Goal: Use online tool/utility: Utilize a website feature to perform a specific function

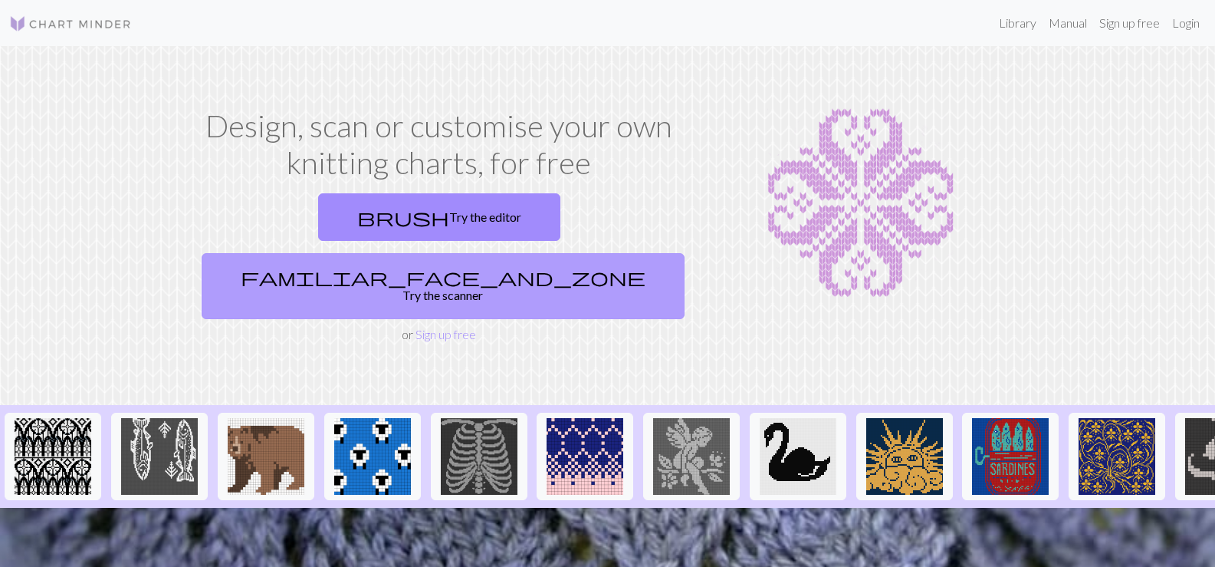
click at [566, 253] on link "familiar_face_and_zone Try the scanner" at bounding box center [443, 286] width 483 height 66
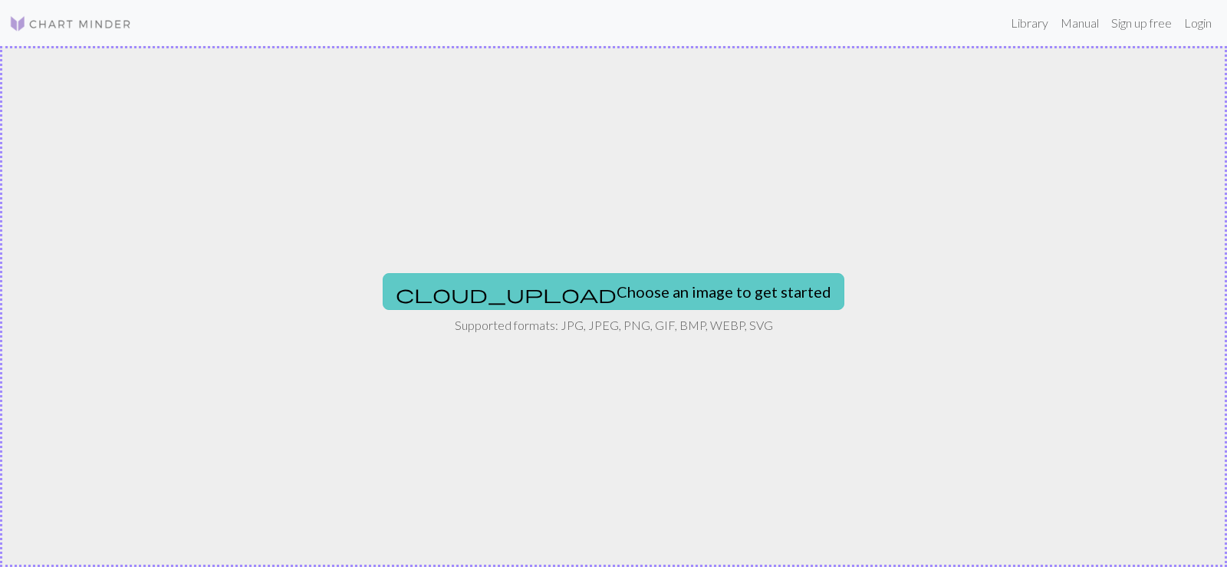
click at [653, 286] on button "cloud_upload Choose an image to get started" at bounding box center [614, 291] width 462 height 37
type input "C:\fakepath\1OOB000456_6.jpg"
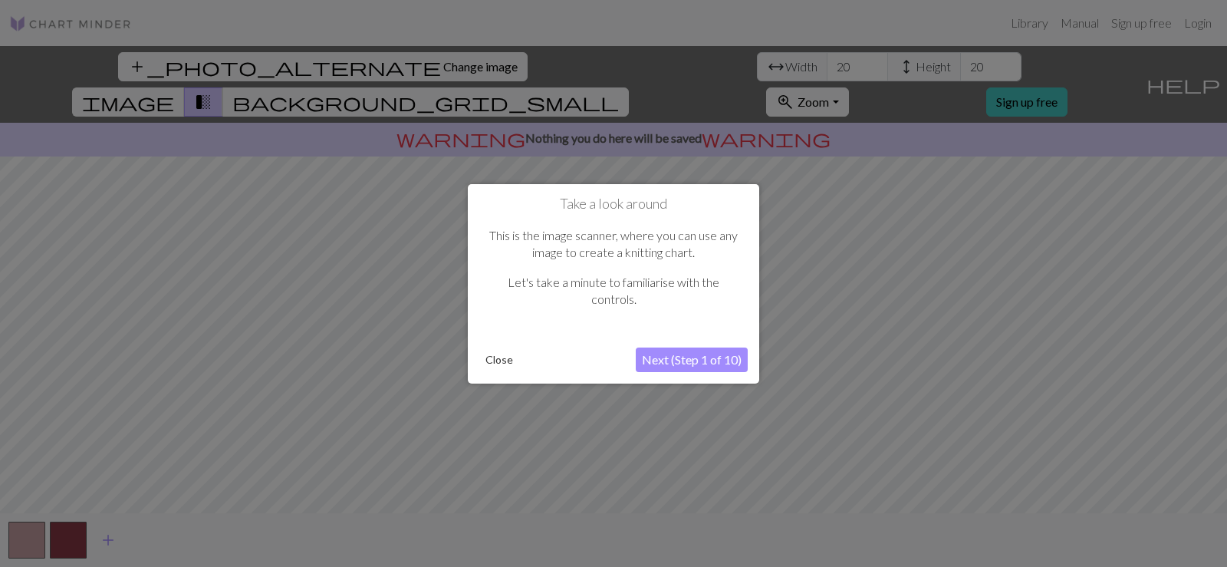
click at [677, 370] on button "Next (Step 1 of 10)" at bounding box center [692, 359] width 112 height 25
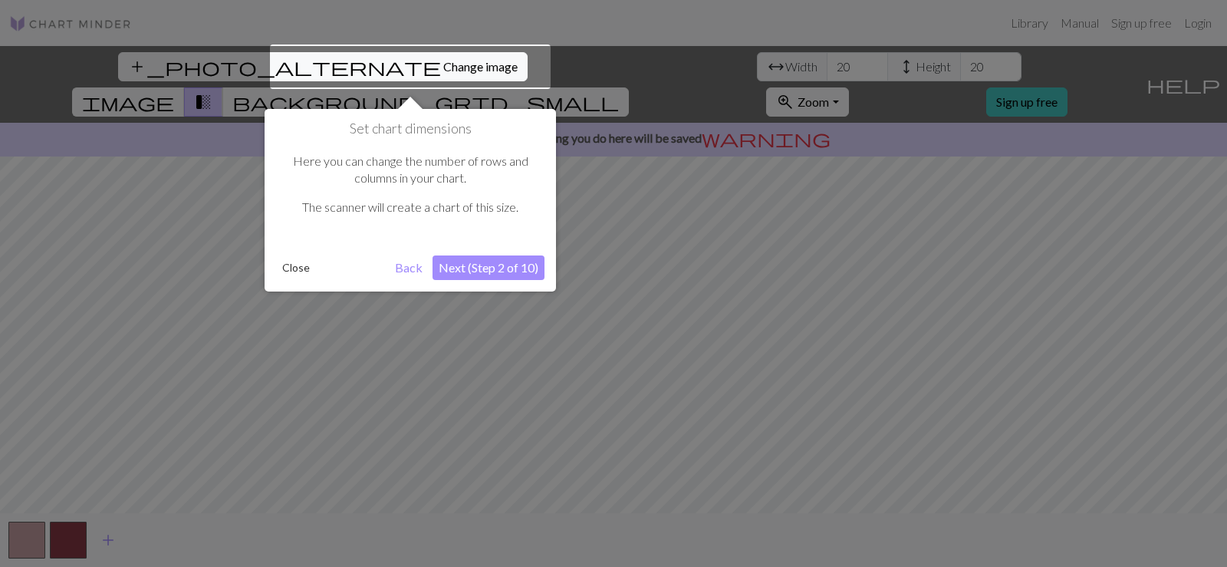
click at [500, 270] on button "Next (Step 2 of 10)" at bounding box center [488, 267] width 112 height 25
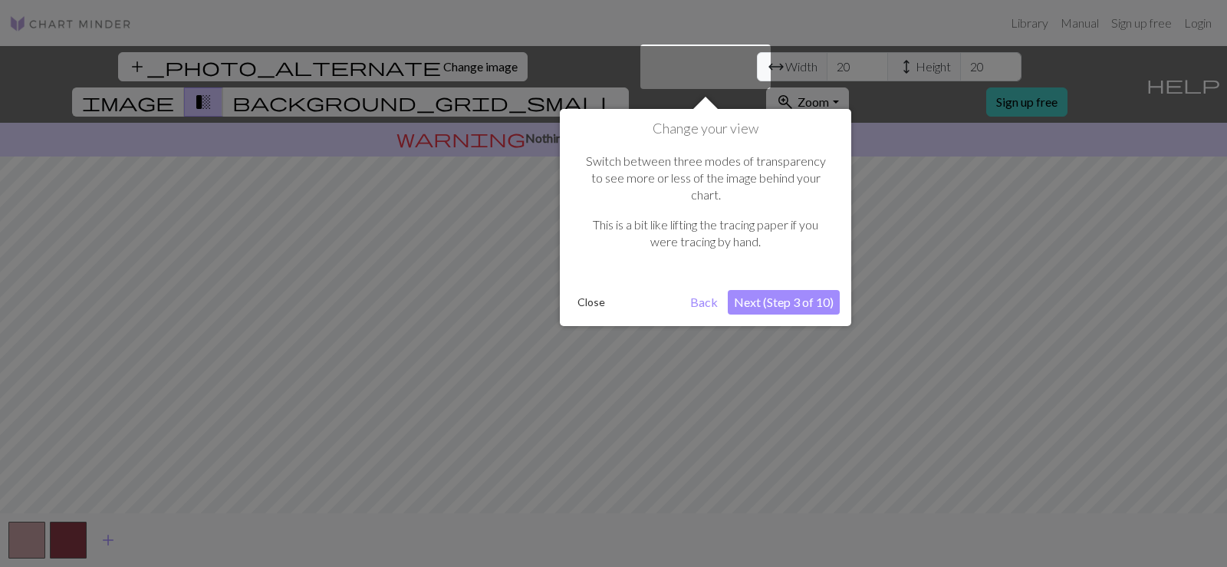
click at [807, 290] on button "Next (Step 3 of 10)" at bounding box center [784, 302] width 112 height 25
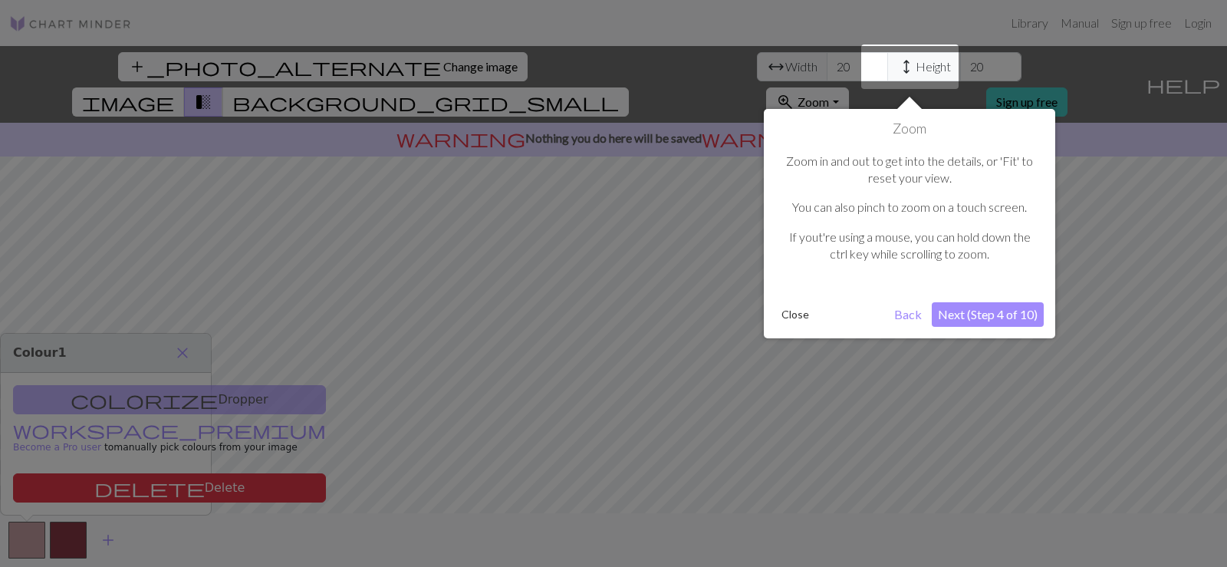
click at [996, 308] on button "Next (Step 4 of 10)" at bounding box center [988, 314] width 112 height 25
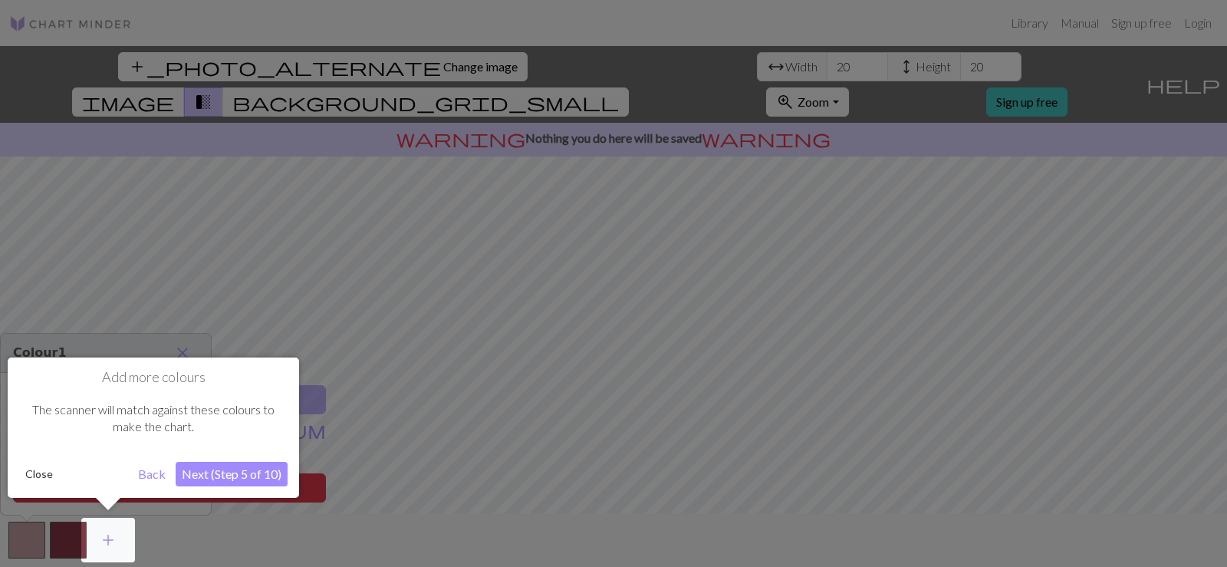
click at [216, 485] on button "Next (Step 5 of 10)" at bounding box center [232, 474] width 112 height 25
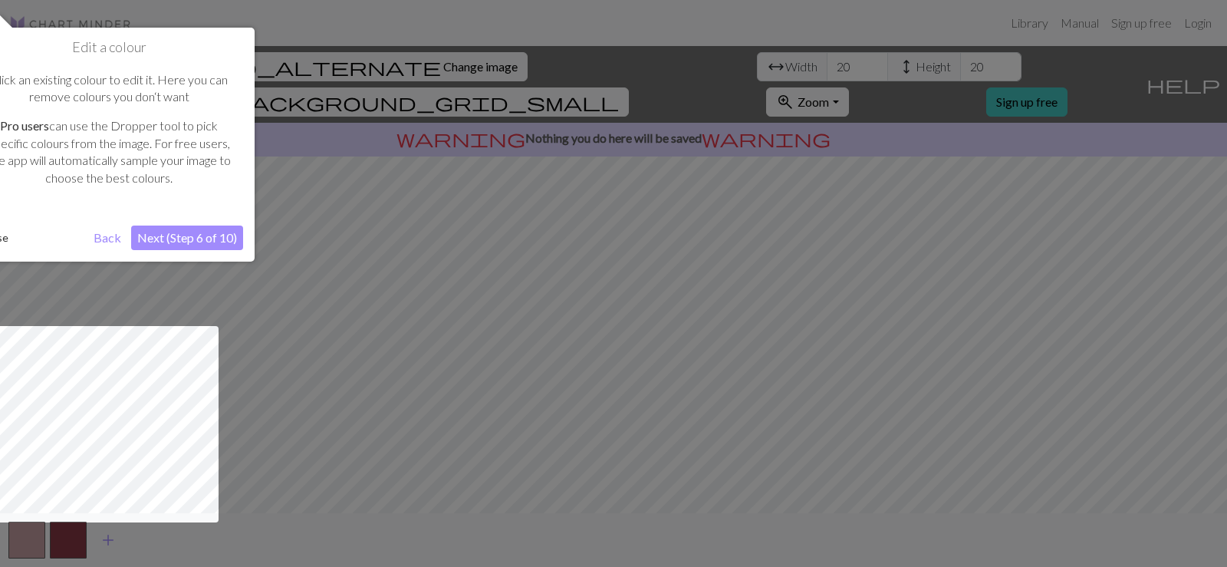
click at [204, 245] on button "Next (Step 6 of 10)" at bounding box center [187, 237] width 112 height 25
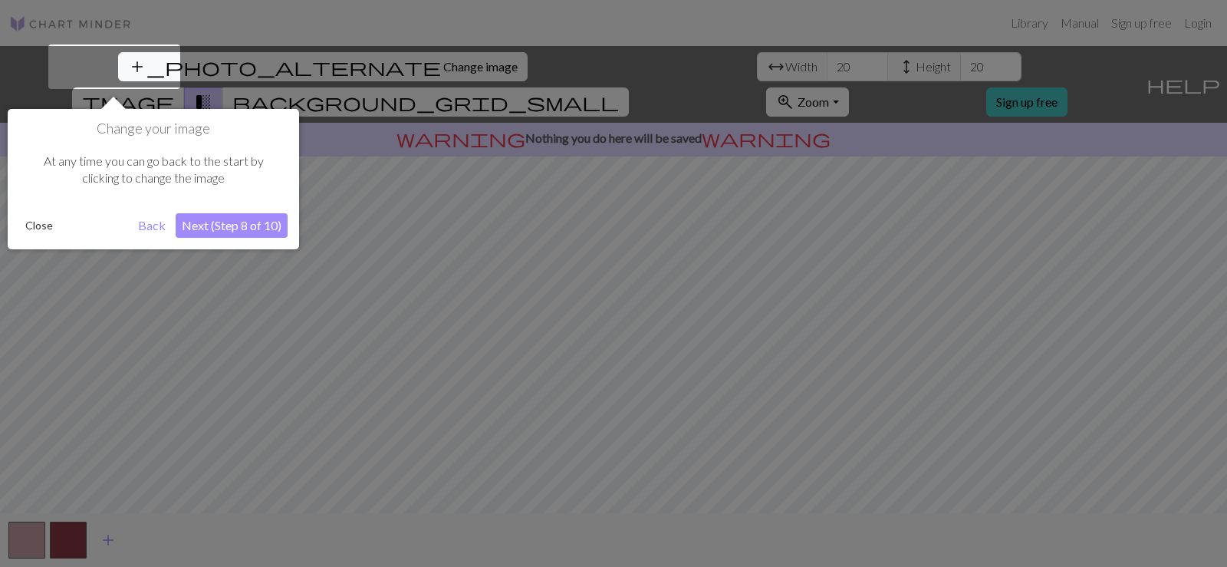
click at [252, 219] on button "Next (Step 8 of 10)" at bounding box center [232, 225] width 112 height 25
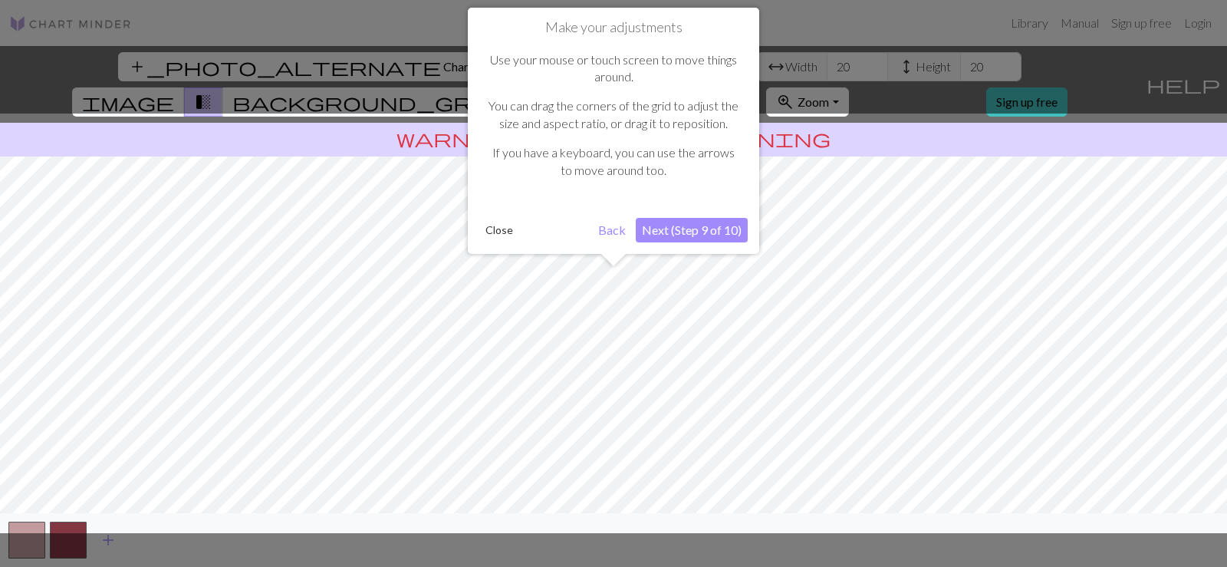
click at [673, 237] on button "Next (Step 9 of 10)" at bounding box center [692, 230] width 112 height 25
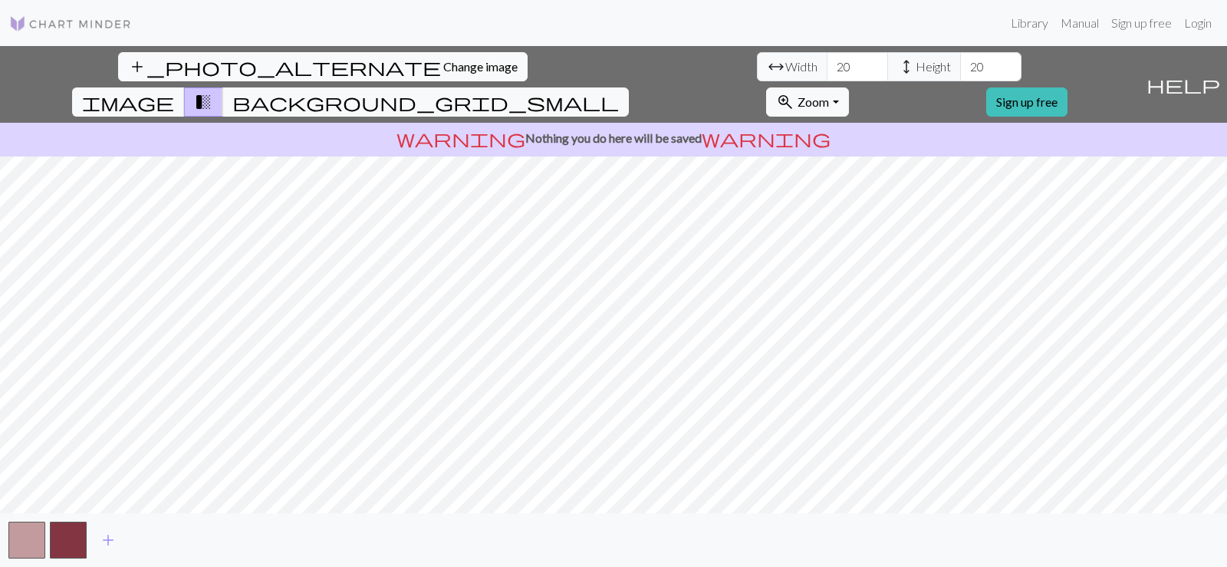
click at [407, 120] on div "add_photo_alternate Change image arrow_range Width 20 height Height 20 image tr…" at bounding box center [613, 306] width 1227 height 521
click at [814, 515] on div "add_photo_alternate Change image arrow_range Width 20 height Height 20 image tr…" at bounding box center [613, 306] width 1227 height 521
click at [827, 69] on input "20" at bounding box center [857, 66] width 61 height 29
type input "200"
click at [960, 58] on input "20" at bounding box center [990, 66] width 61 height 29
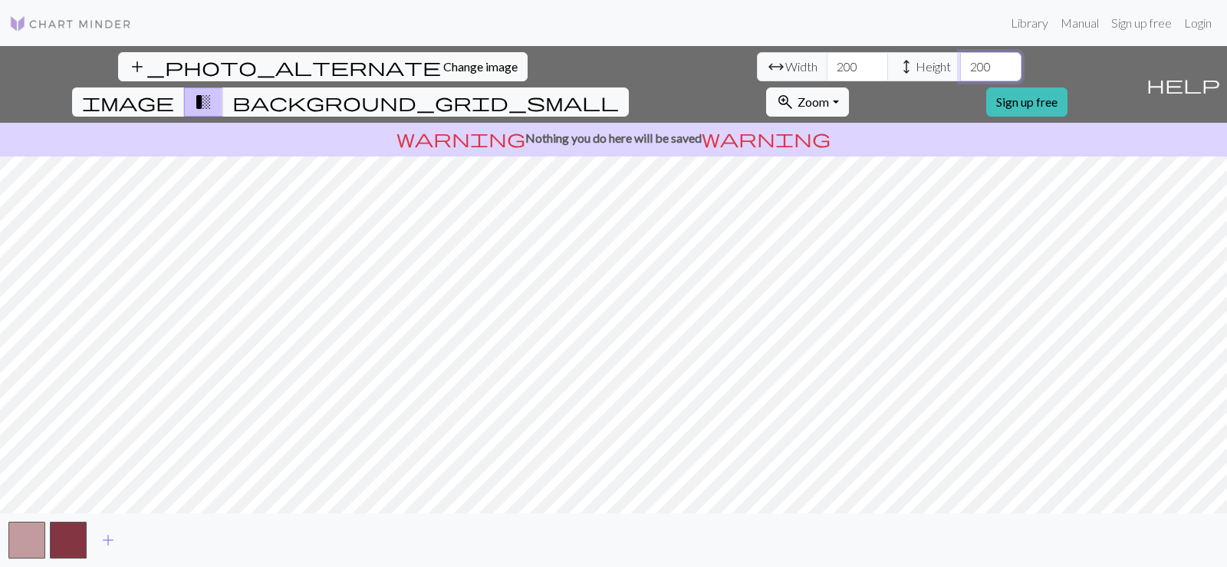
type input "200"
click at [827, 71] on input "200" at bounding box center [857, 66] width 61 height 29
click at [108, 538] on span "add" at bounding box center [108, 539] width 18 height 21
click at [155, 538] on span "add" at bounding box center [149, 539] width 18 height 21
click at [196, 541] on span "add" at bounding box center [191, 539] width 18 height 21
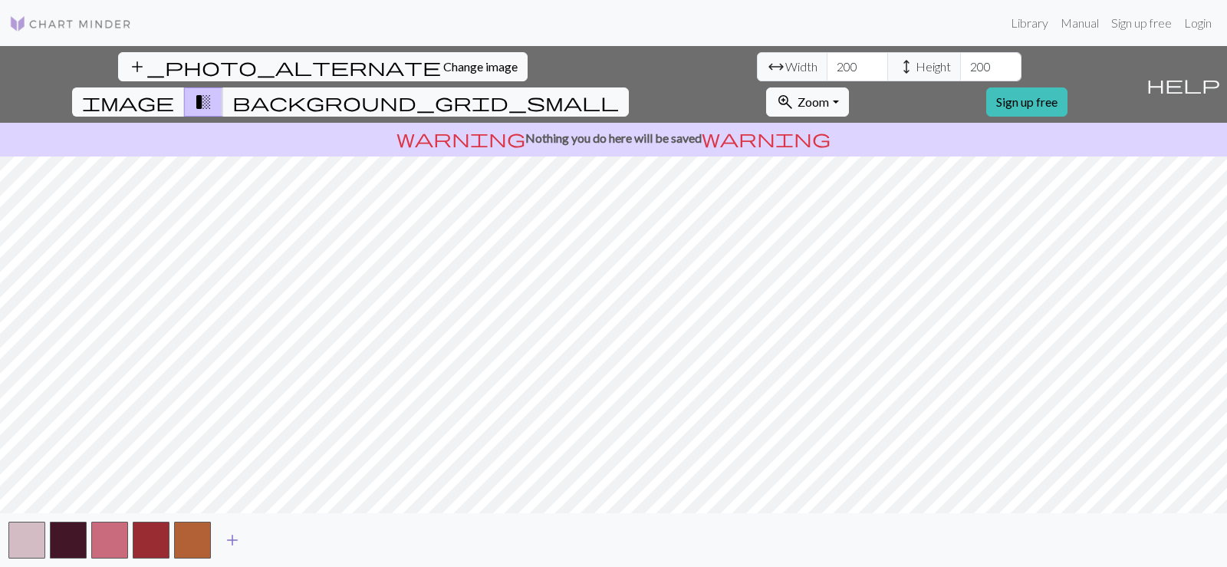
click at [235, 541] on span "add" at bounding box center [232, 539] width 18 height 21
click at [280, 538] on span "add" at bounding box center [274, 539] width 18 height 21
click at [324, 536] on span "add" at bounding box center [315, 539] width 18 height 21
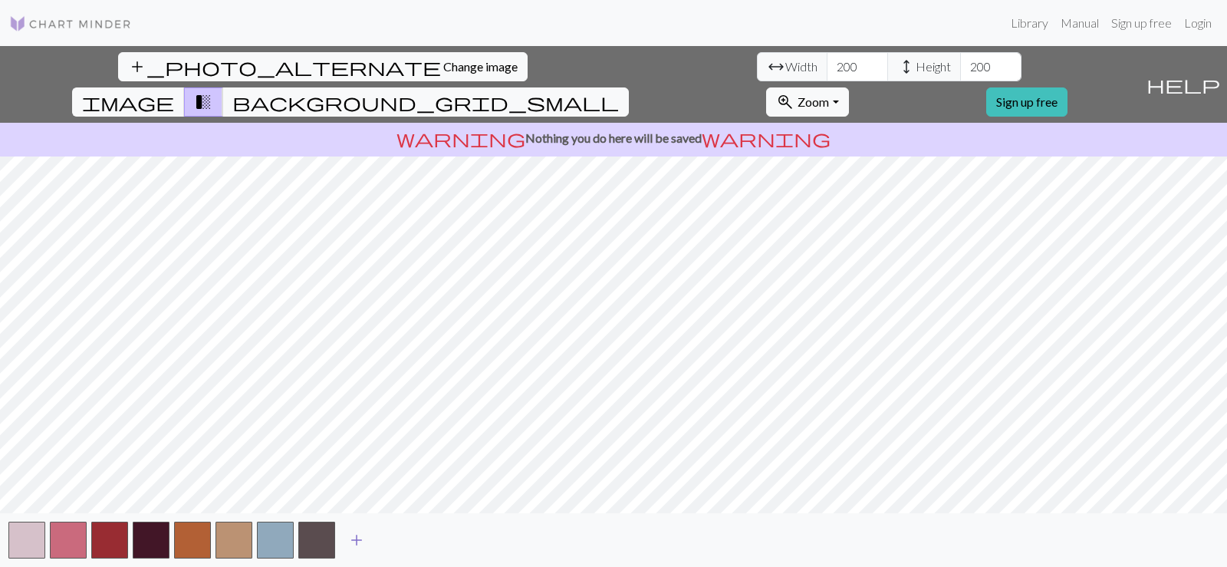
click at [360, 540] on span "add" at bounding box center [356, 539] width 18 height 21
click at [403, 542] on span "add" at bounding box center [398, 539] width 18 height 21
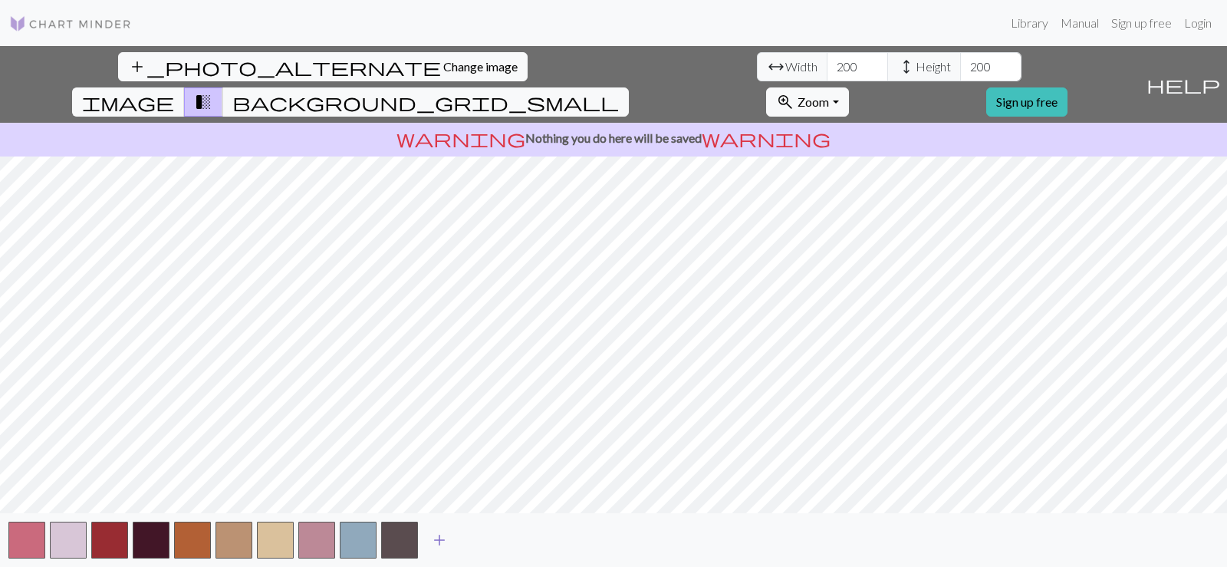
click at [446, 540] on span "add" at bounding box center [439, 539] width 18 height 21
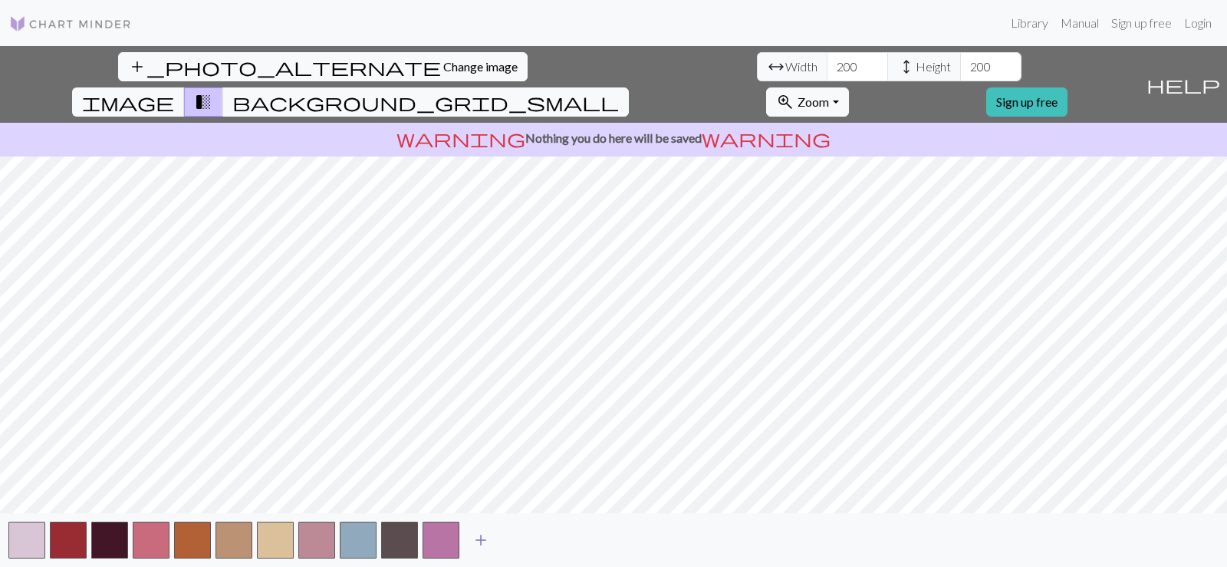
click at [484, 539] on span "add" at bounding box center [481, 539] width 18 height 21
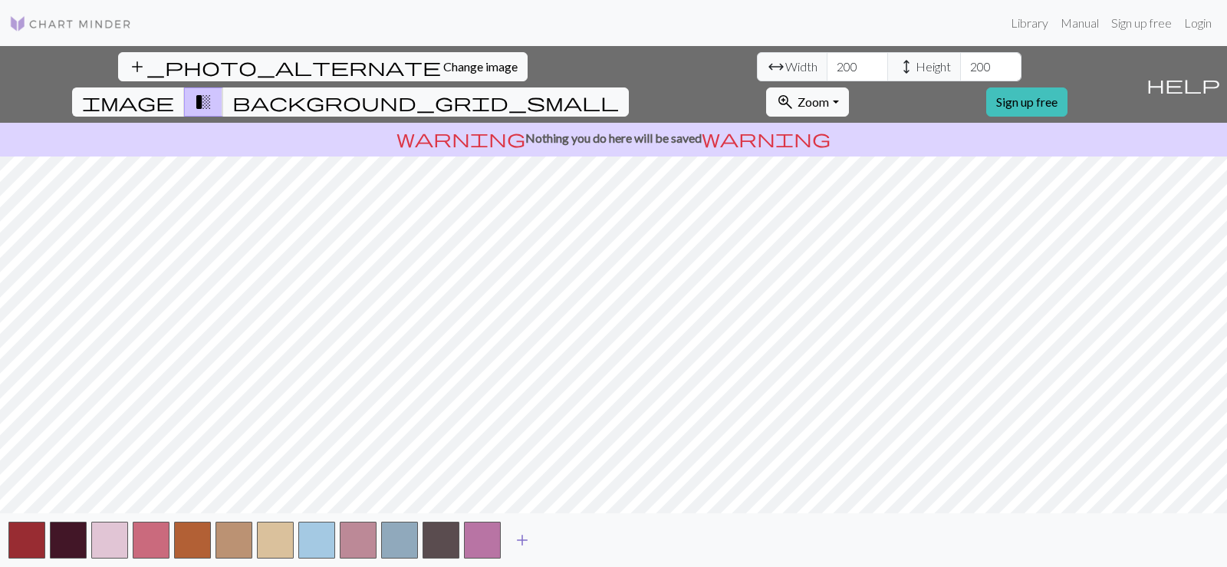
click at [525, 531] on span "add" at bounding box center [522, 539] width 18 height 21
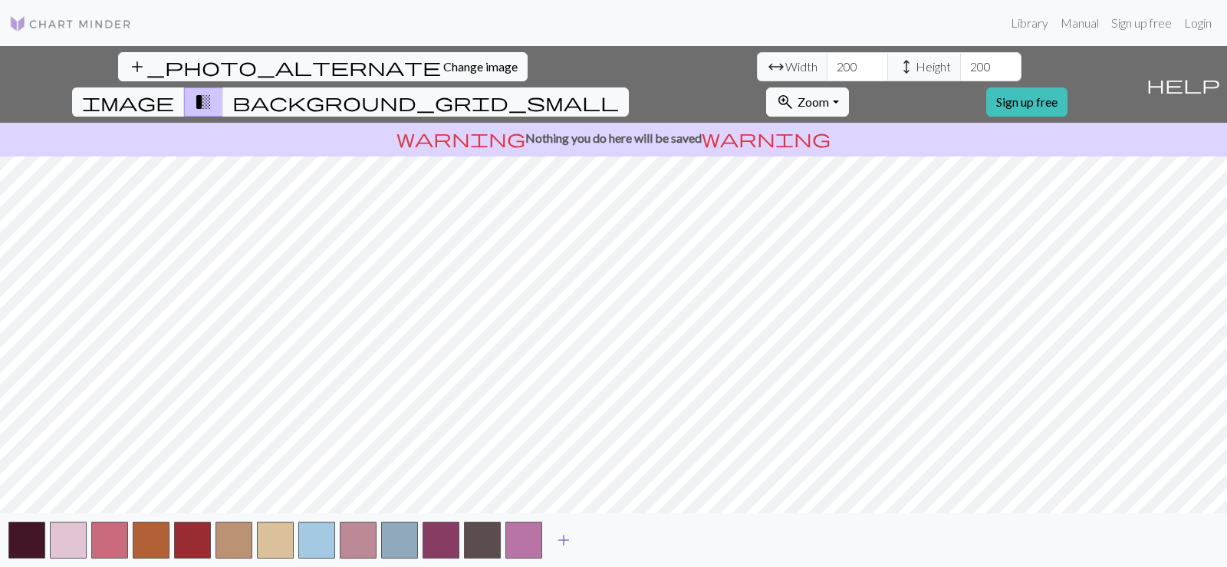
click at [565, 543] on span "add" at bounding box center [563, 539] width 18 height 21
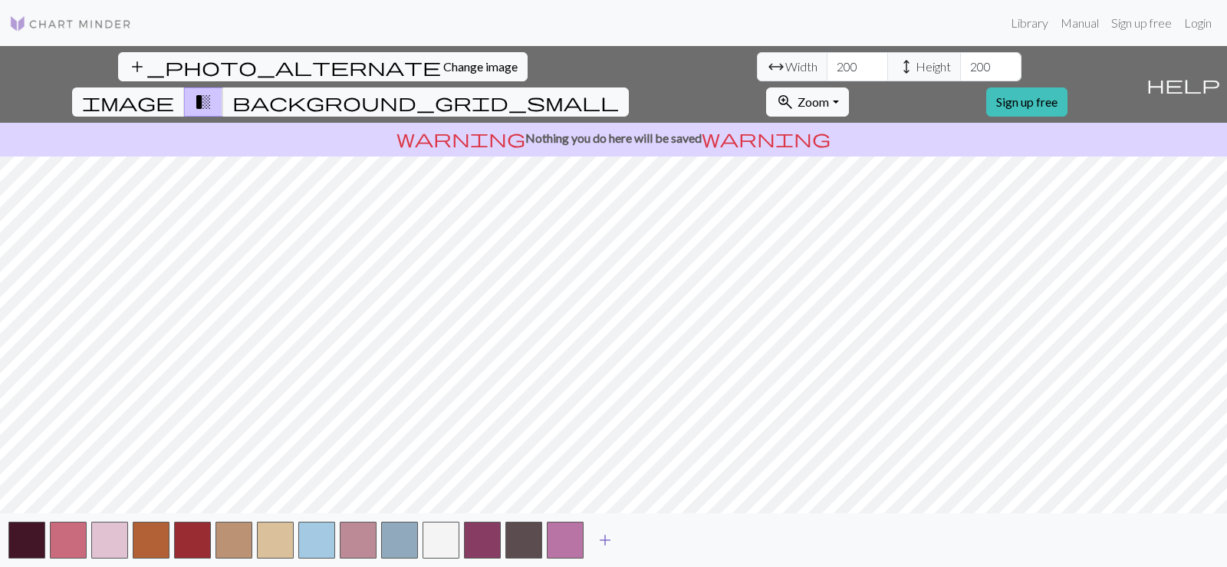
click at [607, 535] on span "add" at bounding box center [605, 539] width 18 height 21
